Goal: Task Accomplishment & Management: Manage account settings

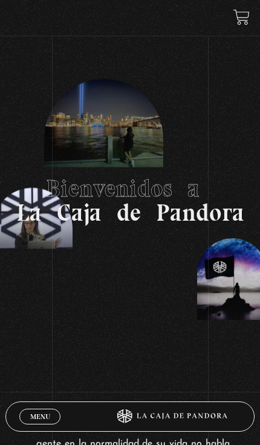
click at [33, 409] on link "Menu Cerrar" at bounding box center [39, 417] width 41 height 16
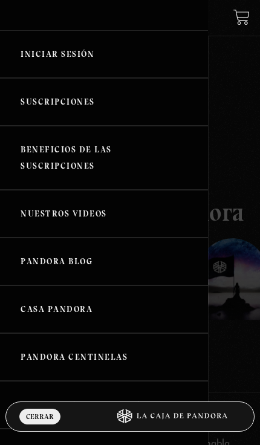
click at [49, 61] on link "Iniciar Sesión" at bounding box center [104, 54] width 208 height 48
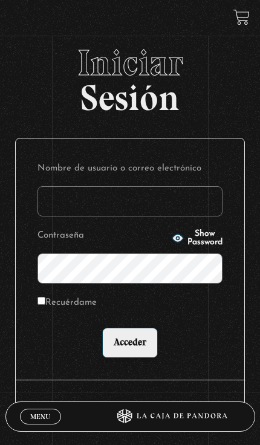
click at [38, 305] on input "Recuérdame" at bounding box center [42, 301] width 8 height 8
checkbox input "true"
click at [143, 358] on input "Acceder" at bounding box center [130, 343] width 56 height 30
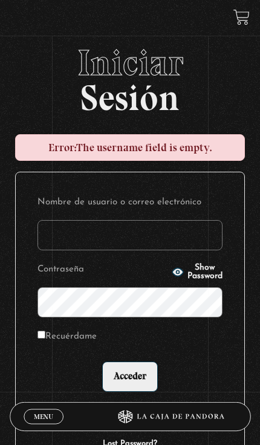
scroll to position [18, 0]
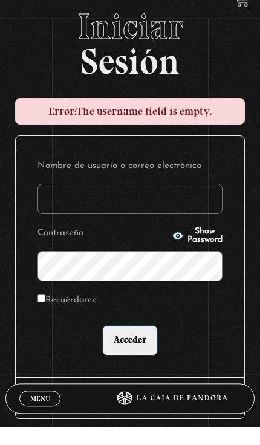
type input "stiven.[PERSON_NAME]"
click at [130, 364] on input "Acceder" at bounding box center [130, 359] width 56 height 30
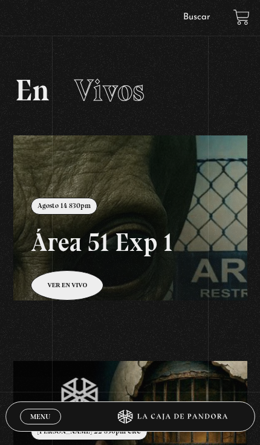
click at [51, 291] on link at bounding box center [143, 358] width 260 height 445
